Goal: Consume media (video, audio): Consume media (video, audio)

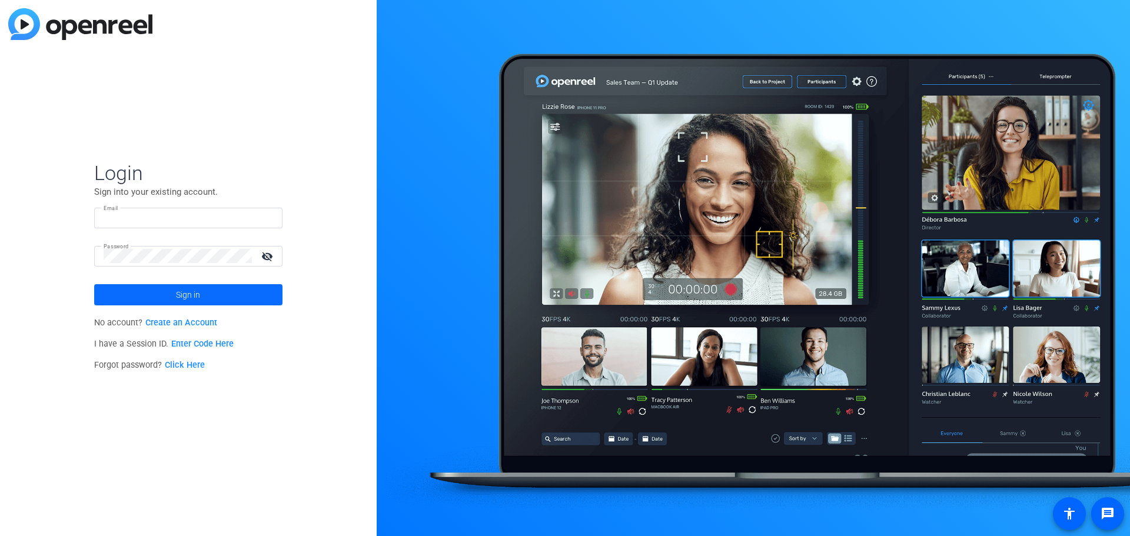
type input "[PERSON_NAME][EMAIL_ADDRESS][PERSON_NAME][DOMAIN_NAME]"
click at [168, 295] on span at bounding box center [188, 295] width 188 height 28
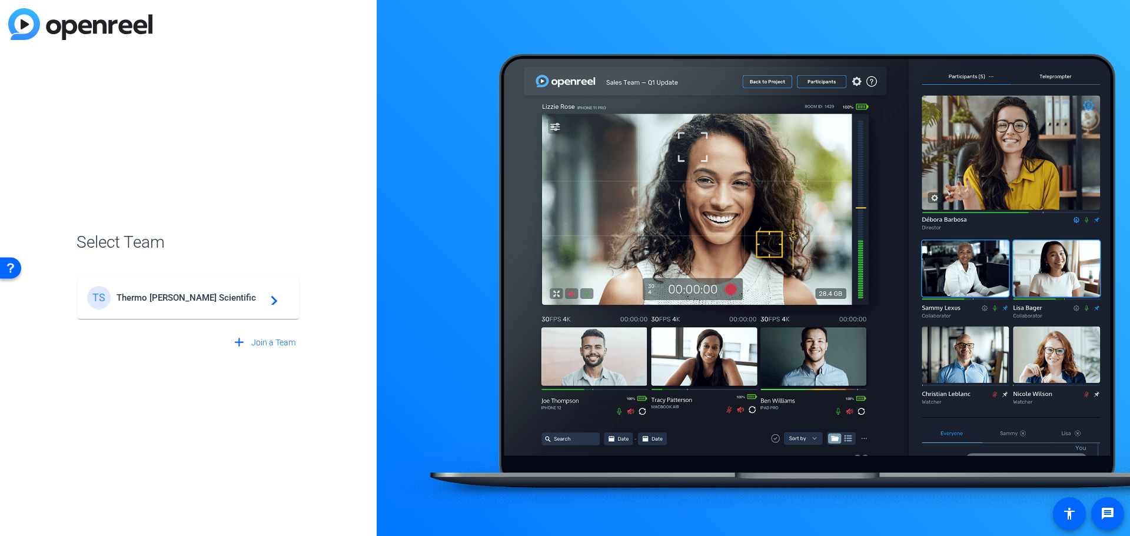
click at [168, 295] on span "Thermo [PERSON_NAME] Scientific" at bounding box center [189, 297] width 147 height 11
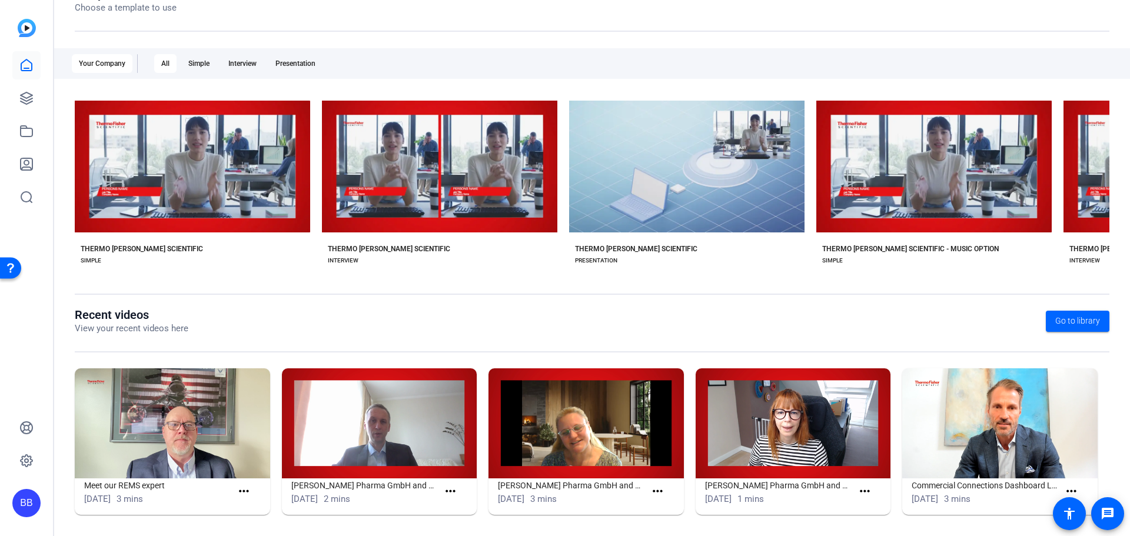
scroll to position [159, 0]
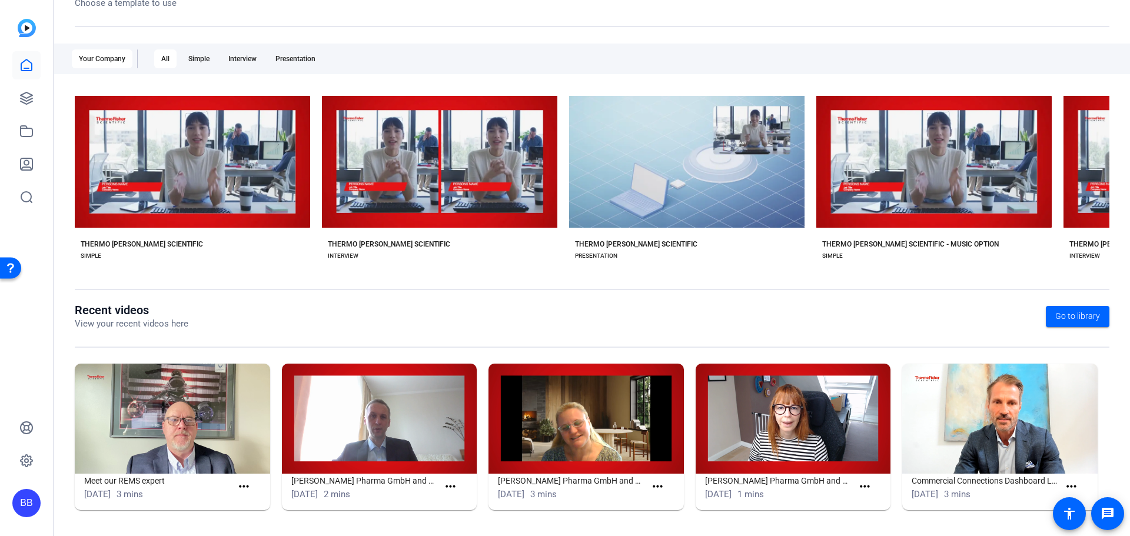
click at [189, 401] on img at bounding box center [172, 419] width 195 height 110
click at [20, 97] on icon at bounding box center [26, 98] width 14 height 14
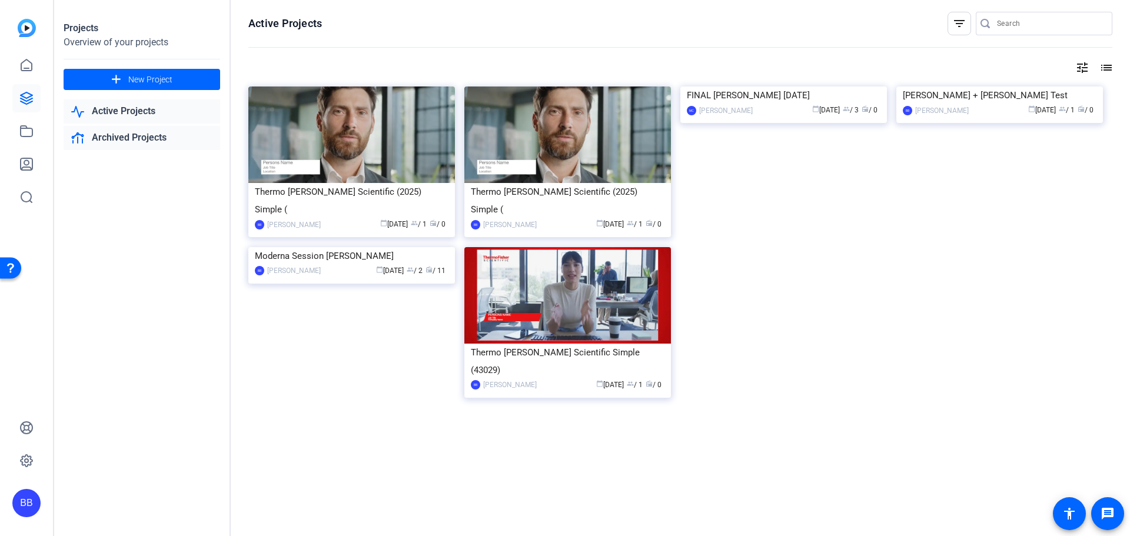
click at [120, 136] on link "Archived Projects" at bounding box center [142, 138] width 157 height 24
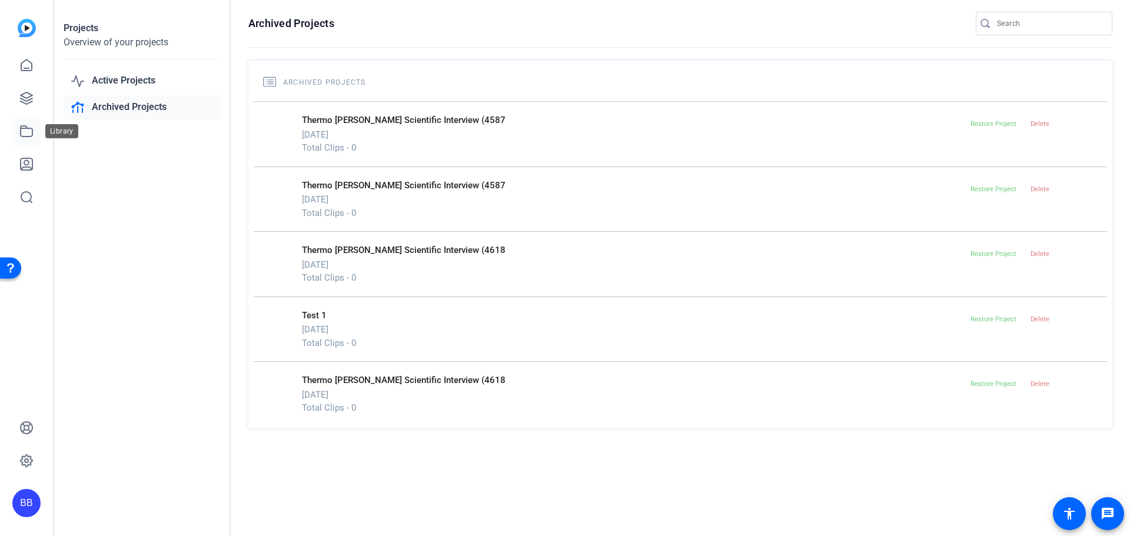
click at [23, 129] on icon at bounding box center [27, 131] width 12 height 11
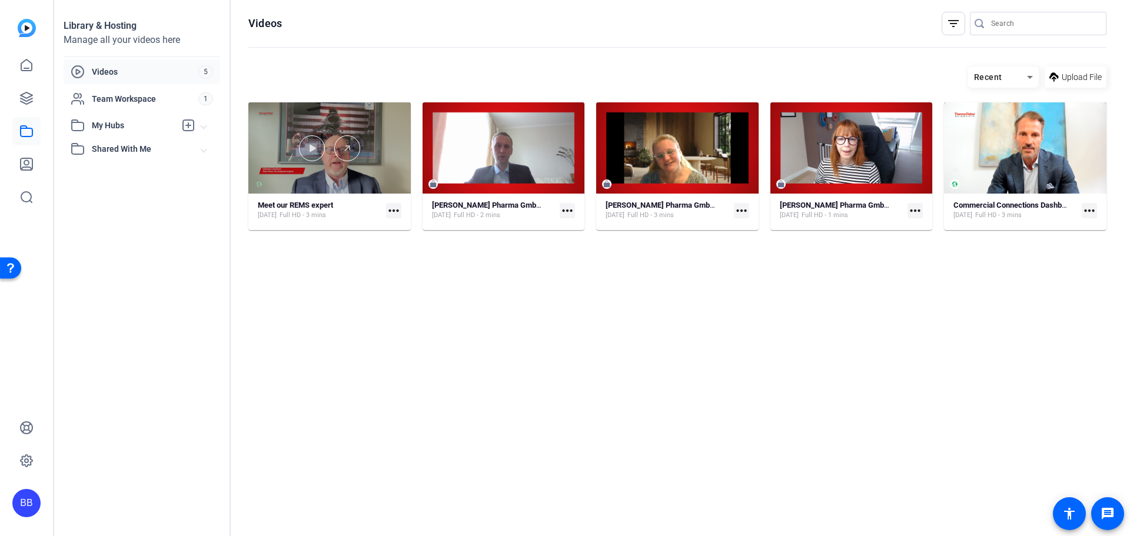
click at [385, 166] on div at bounding box center [329, 147] width 162 height 91
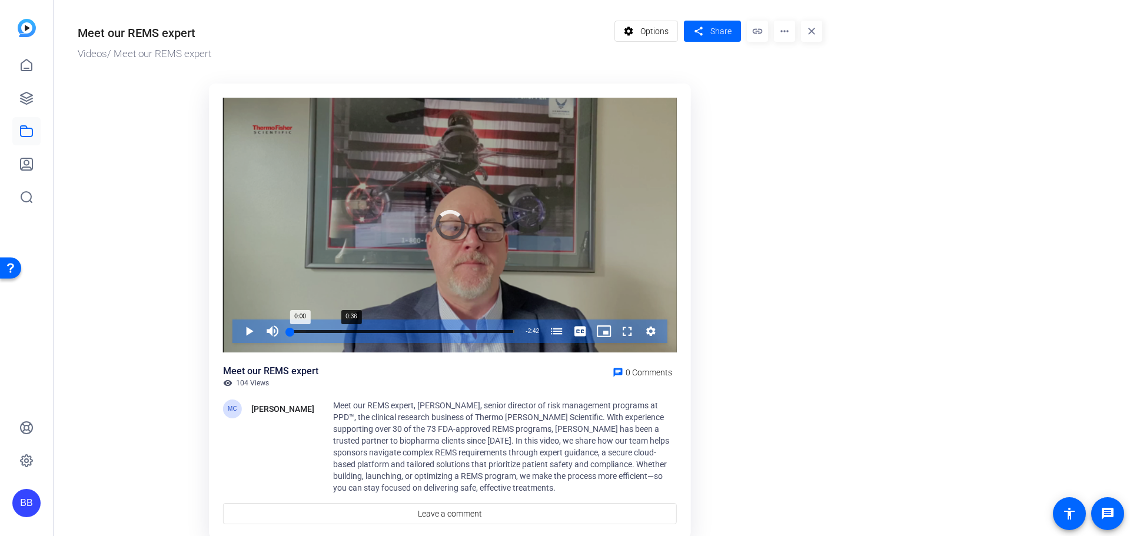
click at [341, 333] on div "Loaded : 6.87% 0:36 0:00 Reasons to Run a REMS Program (00:00)" at bounding box center [402, 331] width 236 height 24
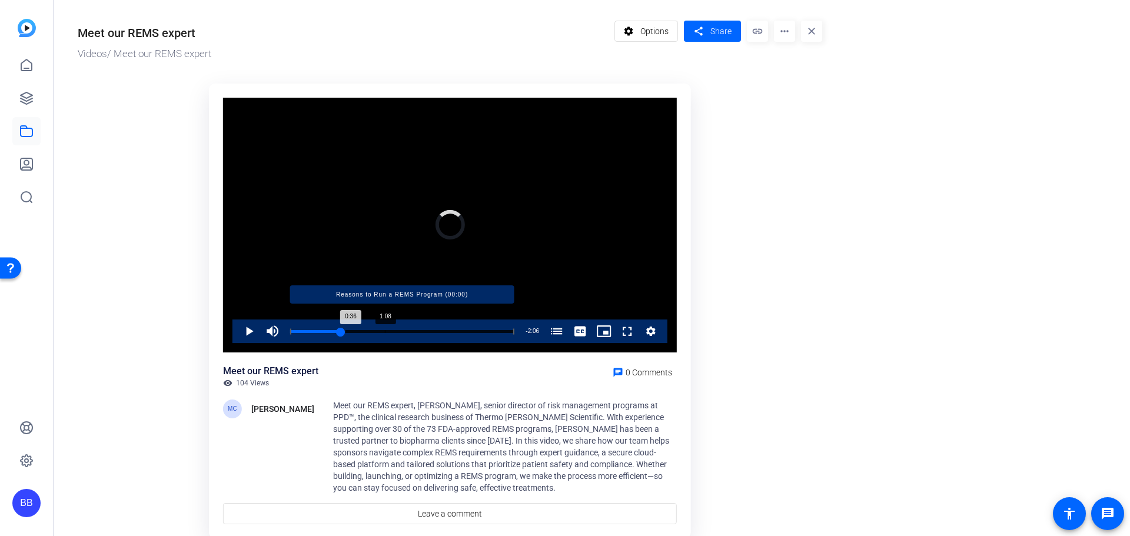
click at [385, 328] on div "Progress Bar" at bounding box center [402, 331] width 224 height 6
click at [424, 329] on div "Progress Bar" at bounding box center [402, 331] width 224 height 6
click at [448, 331] on div "Progress Bar" at bounding box center [402, 331] width 224 height 6
click at [462, 331] on div "Progress Bar" at bounding box center [402, 331] width 224 height 6
click at [302, 329] on div "Progress Bar" at bounding box center [376, 331] width 172 height 6
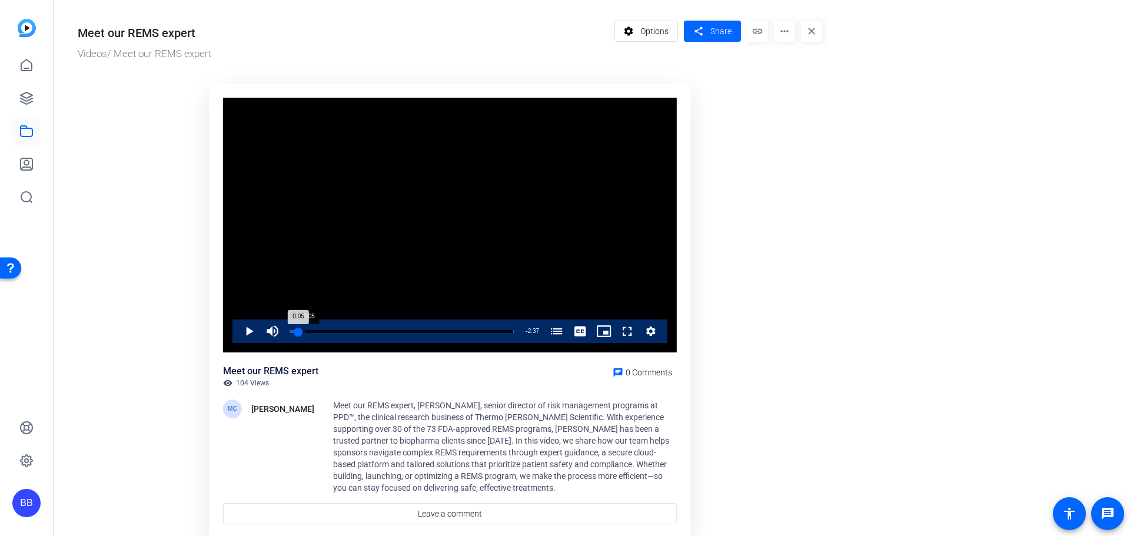
click at [298, 330] on div "0:05" at bounding box center [294, 331] width 8 height 3
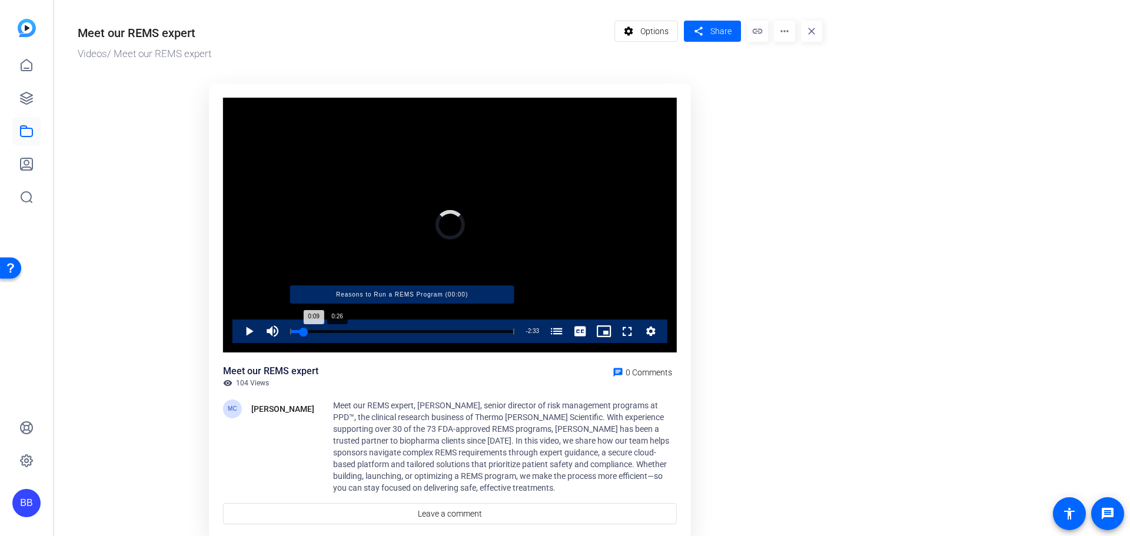
drag, startPoint x: 298, startPoint y: 329, endPoint x: 327, endPoint y: 329, distance: 28.2
click at [327, 330] on div "Loaded : 0.00% 0:26 0:09 Reasons to Run a REMS Program (00:00)" at bounding box center [402, 331] width 224 height 3
drag, startPoint x: 327, startPoint y: 329, endPoint x: 412, endPoint y: 332, distance: 85.4
click at [412, 332] on div "Loaded : 0.00% 1:28 1:09 Reasons to Run a REMS Program (00:00)" at bounding box center [402, 331] width 224 height 3
drag, startPoint x: 412, startPoint y: 332, endPoint x: 451, endPoint y: 332, distance: 38.8
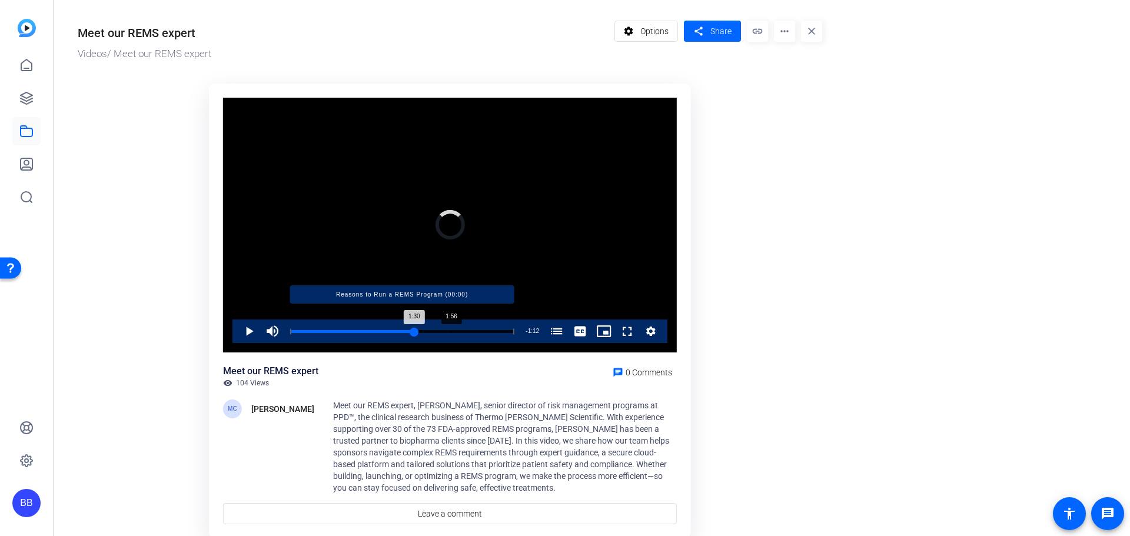
click at [451, 332] on div "Loaded : 0.00% 1:56 1:30 Reasons to Run a REMS Program (00:00)" at bounding box center [402, 331] width 224 height 3
click at [453, 330] on div "Loaded : 73.94% 1:57 1:57 Reasons to Run a REMS Program (00:00)" at bounding box center [402, 331] width 224 height 3
click at [484, 330] on div "Progress Bar" at bounding box center [402, 331] width 224 height 6
click at [494, 330] on div "Progress Bar" at bounding box center [402, 331] width 224 height 6
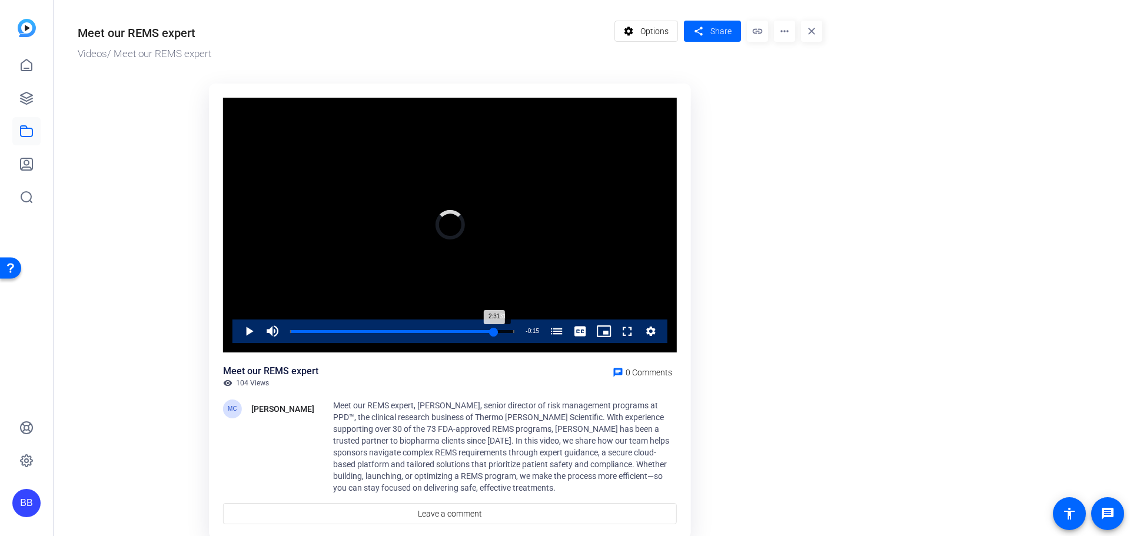
click at [499, 330] on div "Loaded : 0.00% 2:31 2:31 Reasons to Run a REMS Program (00:00)" at bounding box center [402, 331] width 224 height 3
